Goal: Transaction & Acquisition: Purchase product/service

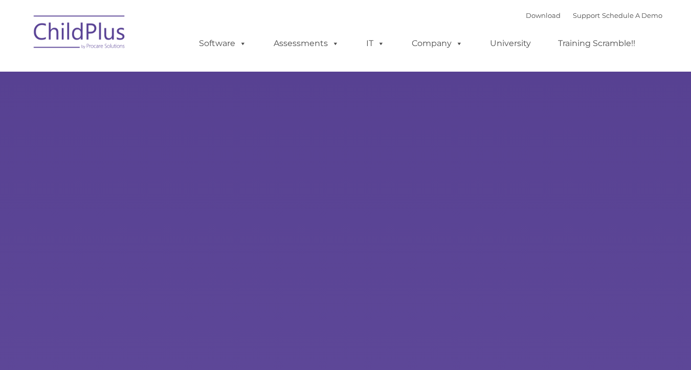
type input ""
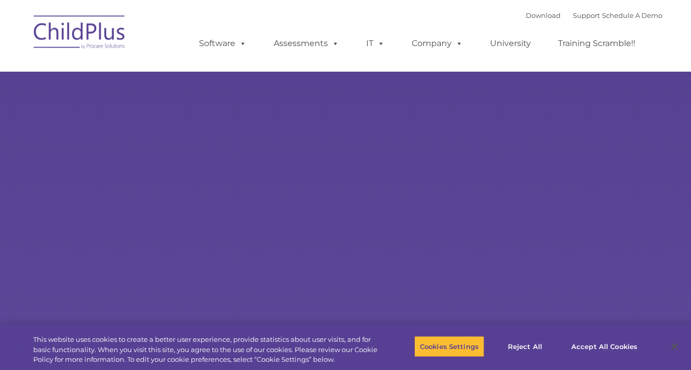
select select "MEDIUM"
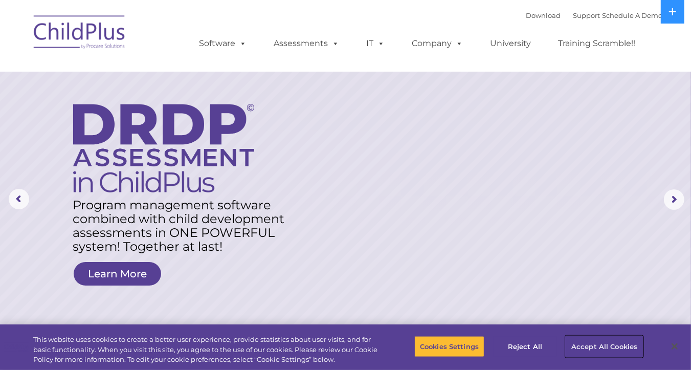
click at [595, 350] on button "Accept All Cookies" at bounding box center [604, 346] width 77 height 21
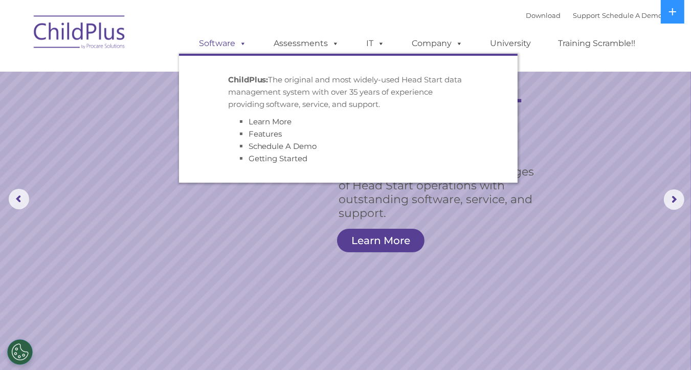
click at [235, 45] on link "Software" at bounding box center [223, 43] width 68 height 20
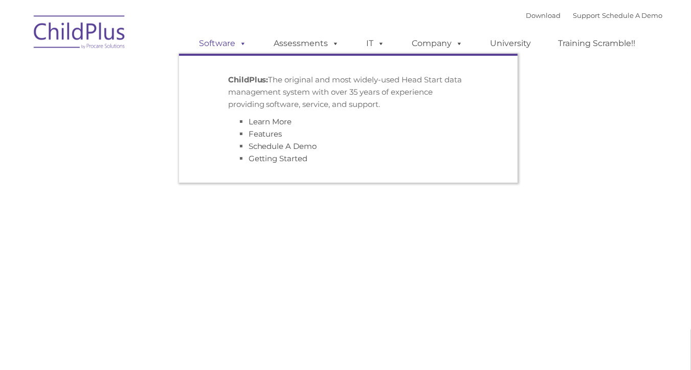
type input ""
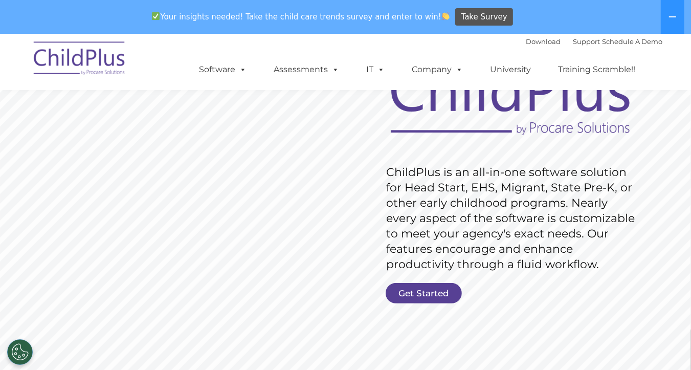
scroll to position [124, 0]
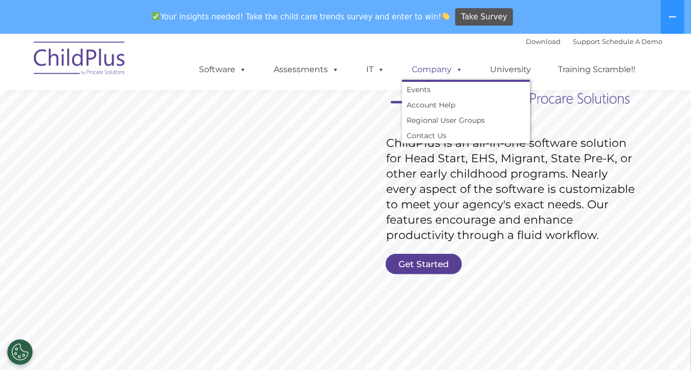
click at [438, 71] on link "Company" at bounding box center [438, 69] width 72 height 20
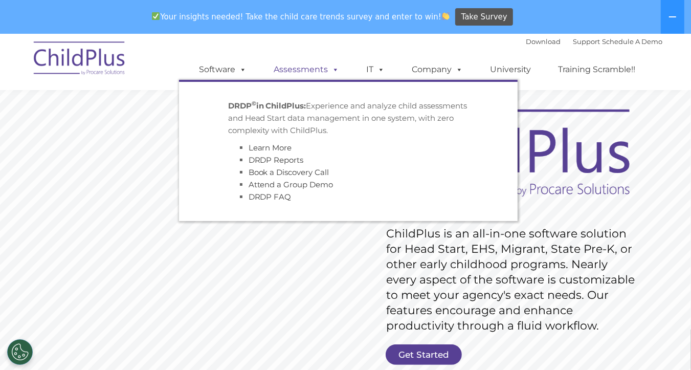
click at [317, 71] on link "Assessments" at bounding box center [307, 69] width 86 height 20
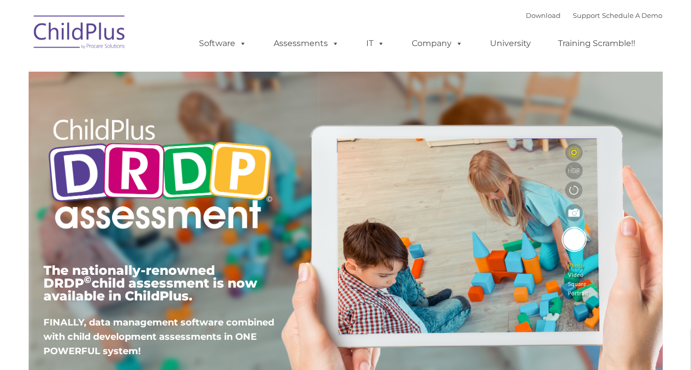
type input ""
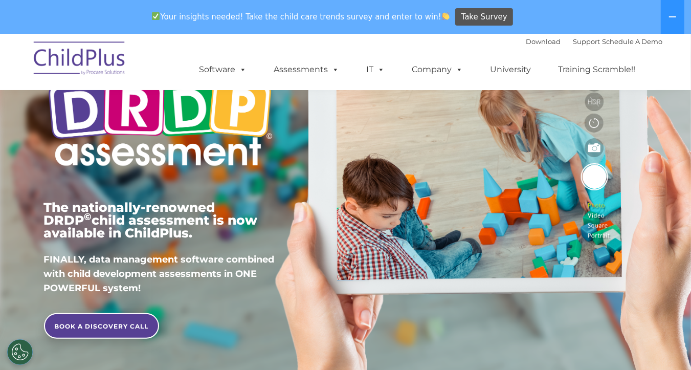
scroll to position [97, 0]
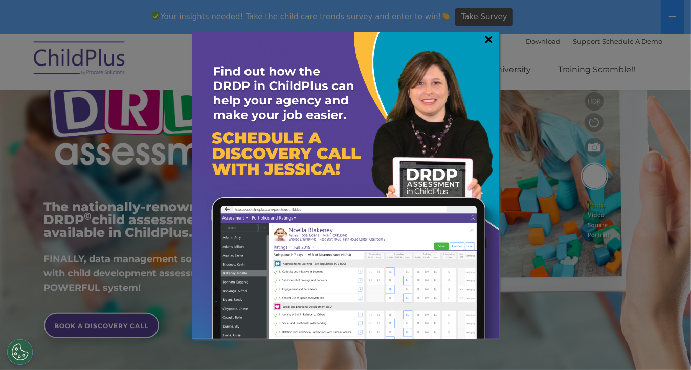
click at [492, 40] on link "×" at bounding box center [490, 39] width 12 height 10
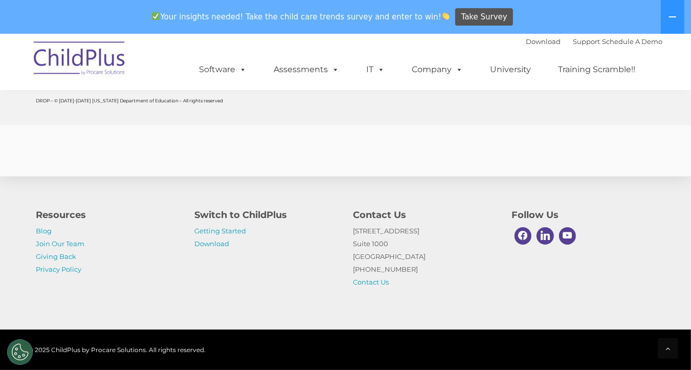
scroll to position [4097, 0]
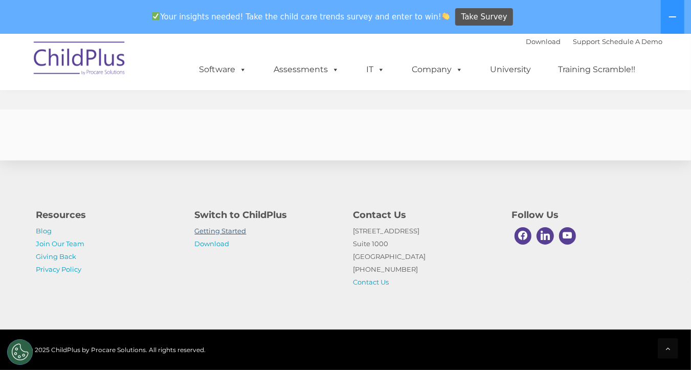
click at [214, 232] on link "Getting Started" at bounding box center [221, 231] width 52 height 8
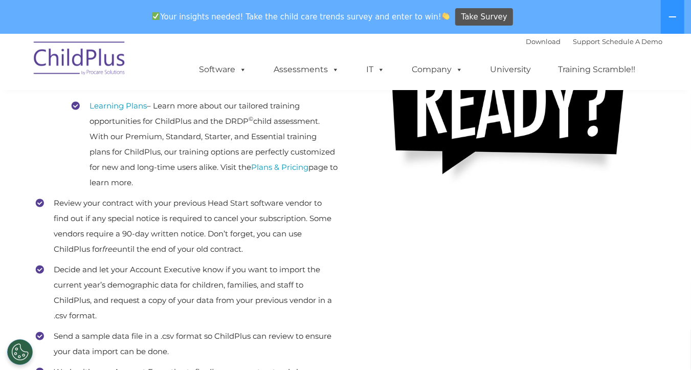
scroll to position [374, 0]
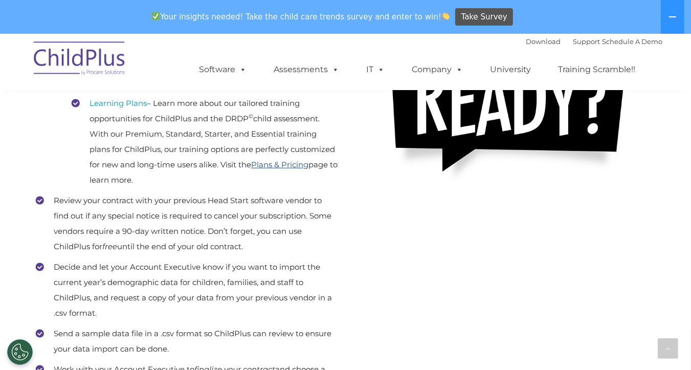
click at [309, 163] on link "Plans & Pricing" at bounding box center [280, 165] width 57 height 10
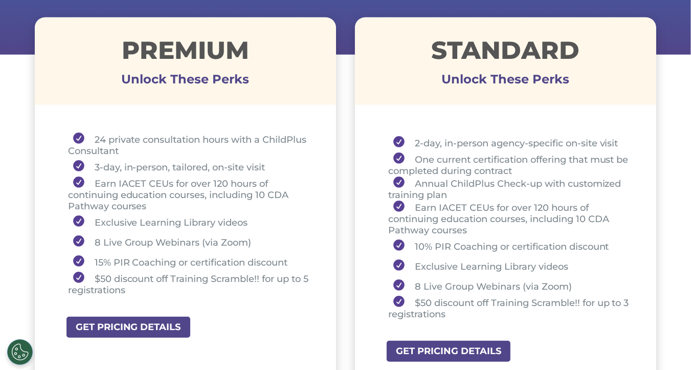
scroll to position [421, 0]
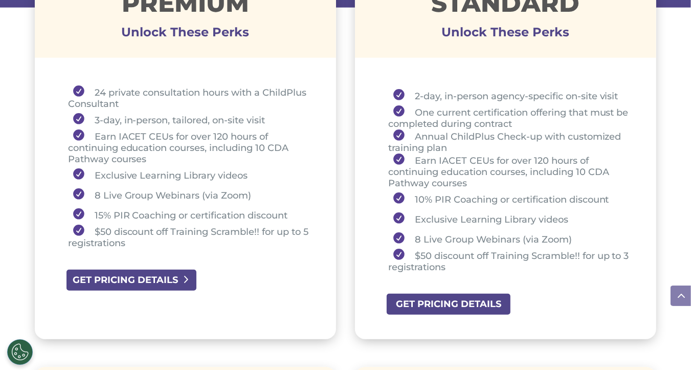
click at [164, 287] on link "GET PRICING DETAILS" at bounding box center [132, 280] width 133 height 23
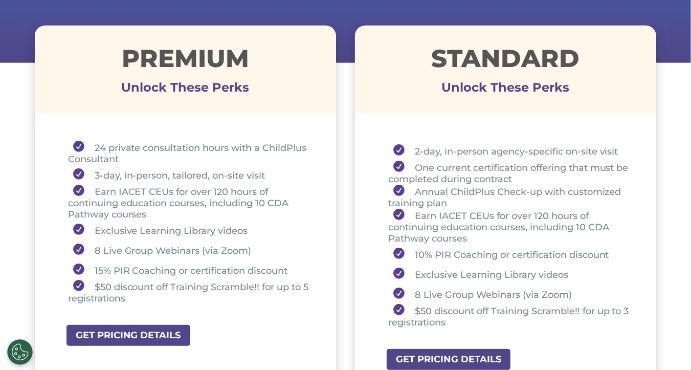
scroll to position [0, 0]
